Goal: Task Accomplishment & Management: Use online tool/utility

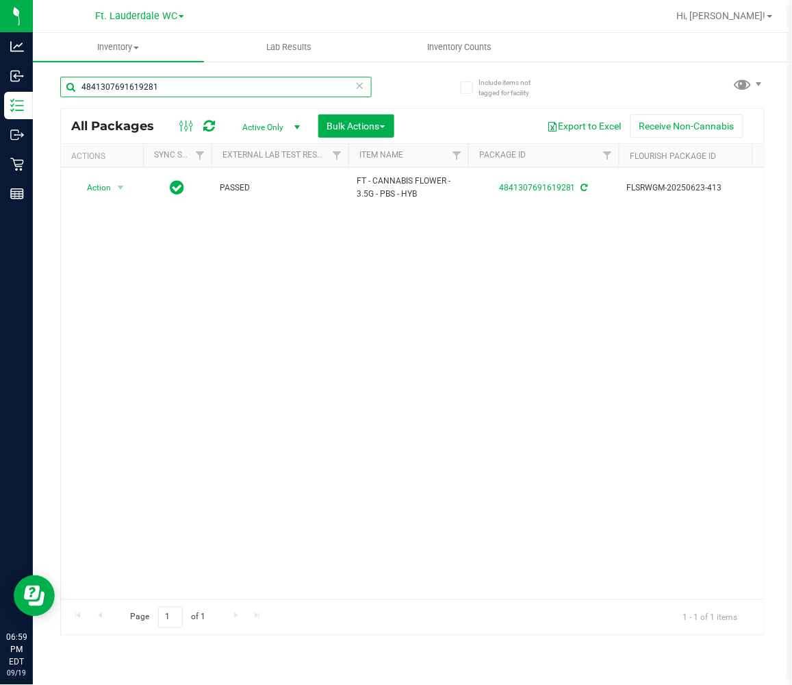
click at [245, 91] on input "4841307691619281" at bounding box center [216, 87] width 312 height 21
click at [244, 91] on input "4841307691619281" at bounding box center [216, 87] width 312 height 21
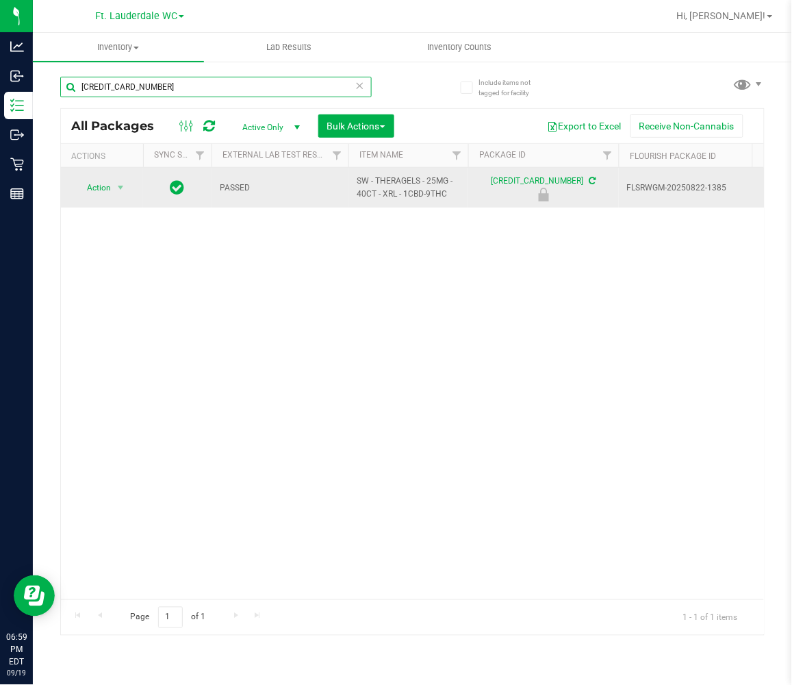
drag, startPoint x: 173, startPoint y: 77, endPoint x: 291, endPoint y: 194, distance: 166.1
click at [286, 147] on div "[CREDIT_CARD_NUMBER] All Packages Active Only Active Only Lab Samples Locked Al…" at bounding box center [412, 350] width 705 height 572
type input "[CREDIT_CARD_NUMBER]"
click at [92, 186] on span "Action" at bounding box center [93, 187] width 37 height 19
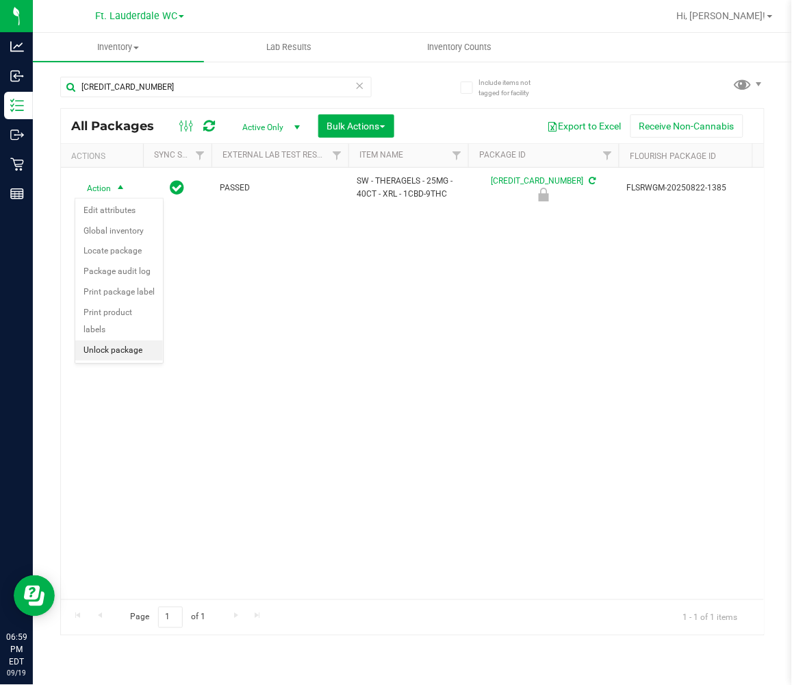
click at [107, 349] on li "Unlock package" at bounding box center [119, 350] width 88 height 21
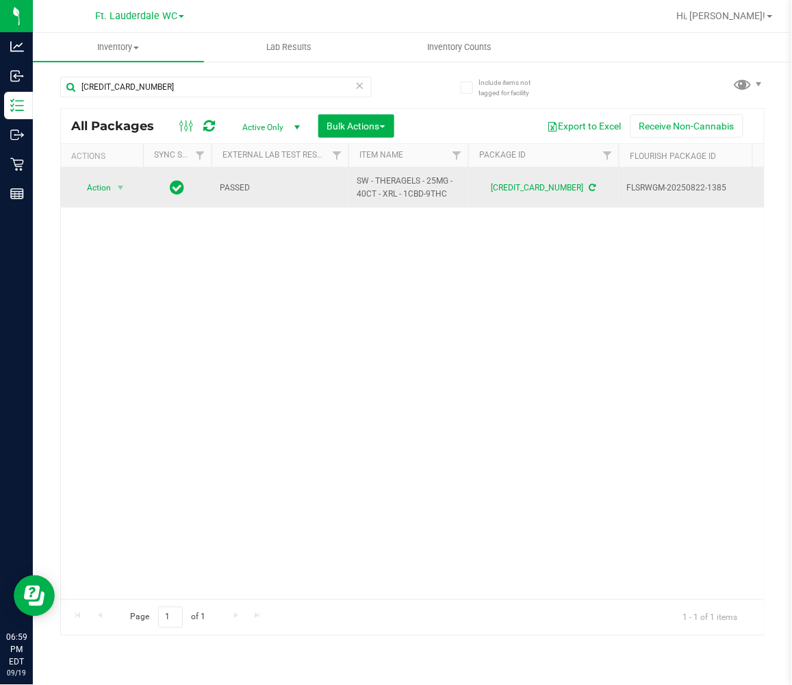
click at [309, 192] on span "PASSED" at bounding box center [280, 187] width 121 height 13
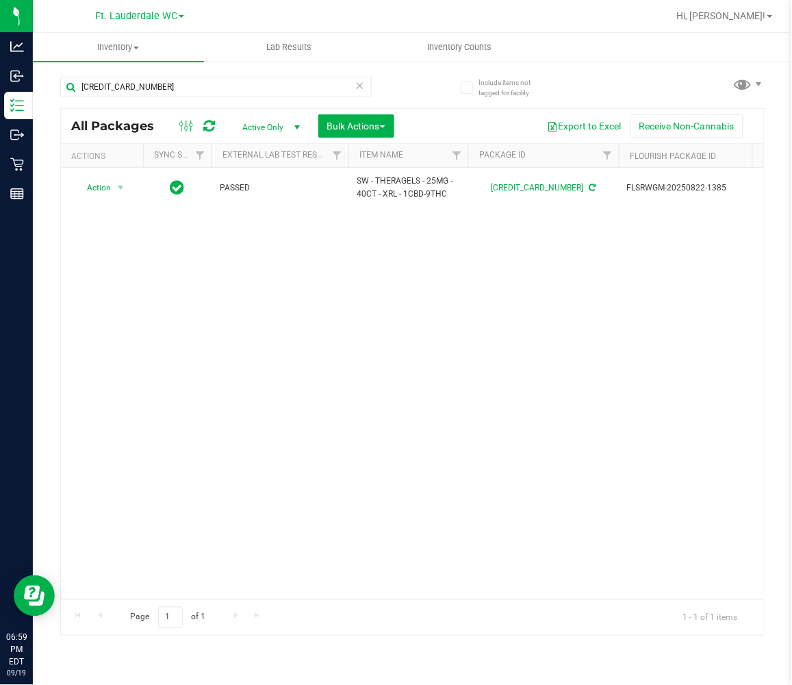
click at [628, 387] on div "Action Action Adjust qty Create package Edit attributes Global inventory Locate…" at bounding box center [412, 383] width 703 height 431
click at [641, 419] on div "Action Action Adjust qty Create package Edit attributes Global inventory Locate…" at bounding box center [412, 383] width 703 height 431
click at [223, 94] on input "[CREDIT_CARD_NUMBER]" at bounding box center [216, 87] width 312 height 21
click at [223, 93] on input "[CREDIT_CARD_NUMBER]" at bounding box center [216, 87] width 312 height 21
